Goal: Navigation & Orientation: Find specific page/section

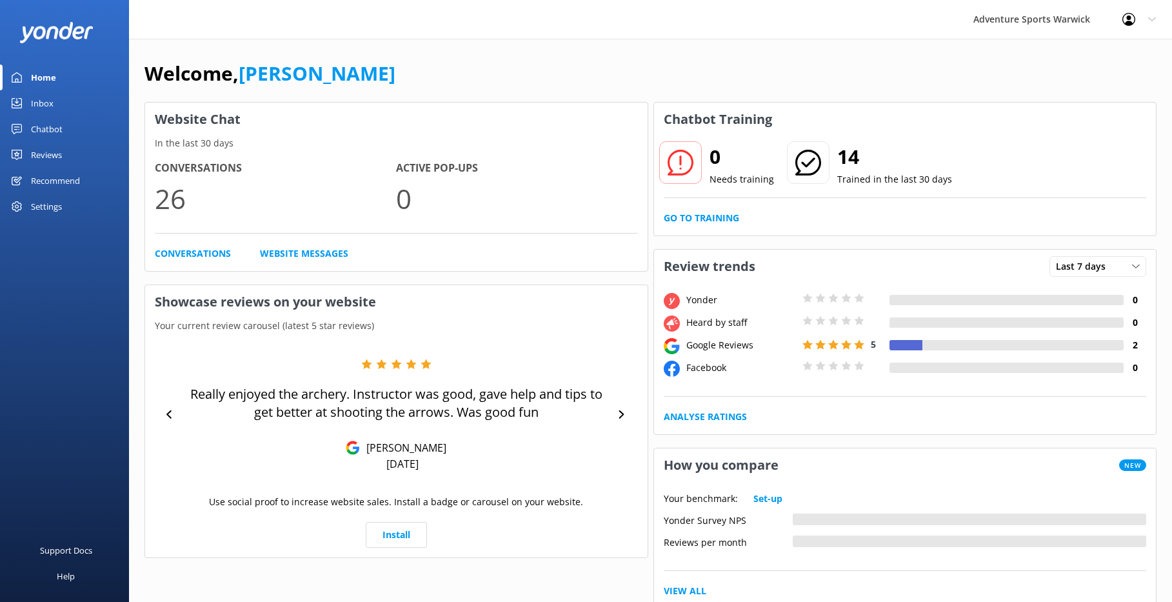
scroll to position [20, 0]
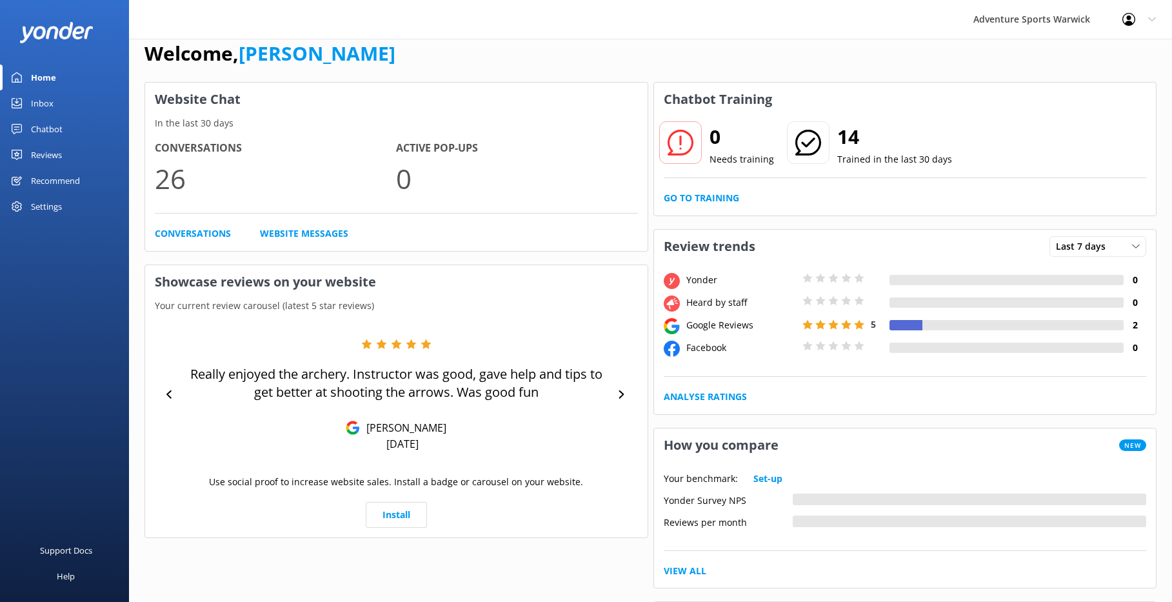
click at [41, 101] on div "Inbox" at bounding box center [42, 103] width 23 height 26
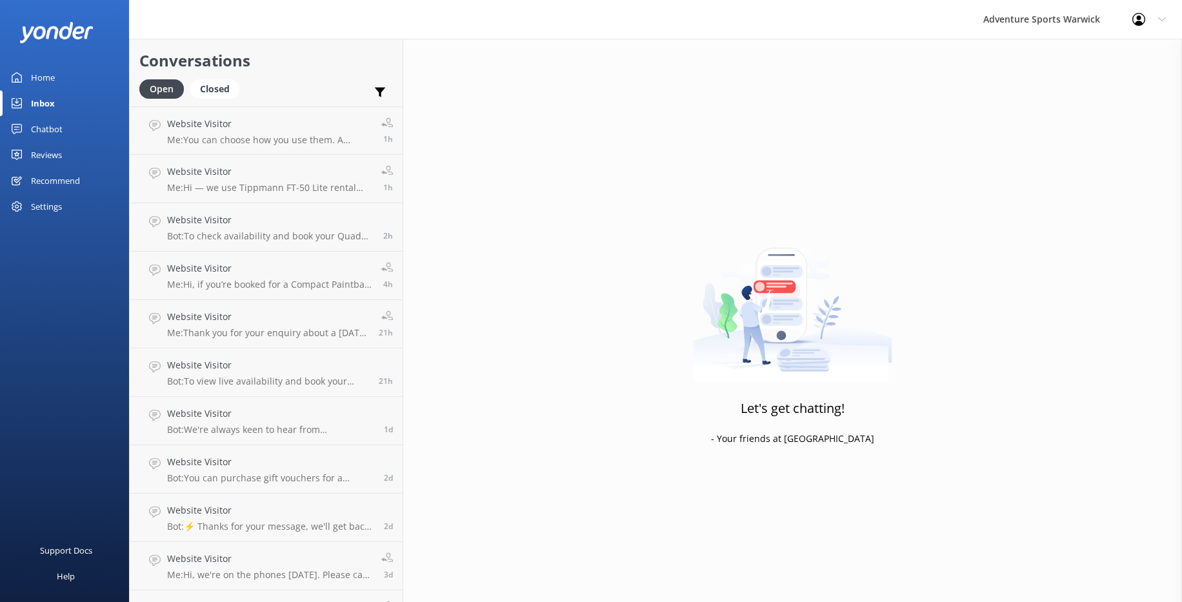
click at [39, 78] on div "Home" at bounding box center [43, 78] width 24 height 26
